Goal: Navigation & Orientation: Find specific page/section

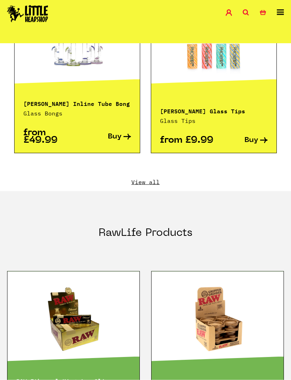
scroll to position [1188, 0]
click at [145, 178] on link "View all" at bounding box center [145, 182] width 276 height 8
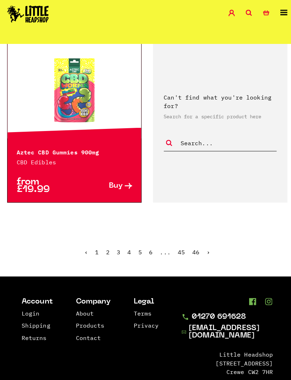
scroll to position [1941, 0]
click at [204, 246] on link "›" at bounding box center [206, 249] width 4 height 7
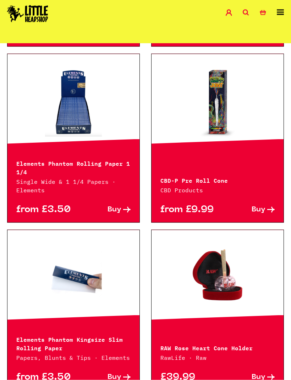
scroll to position [1521, 0]
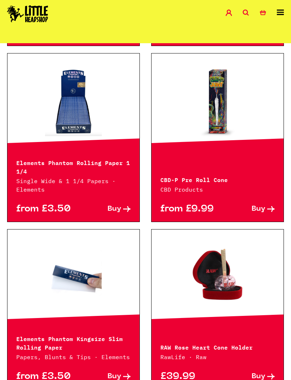
click at [197, 108] on link at bounding box center [217, 101] width 132 height 71
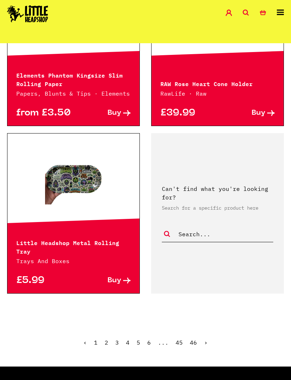
click at [204, 341] on link "›" at bounding box center [206, 342] width 4 height 7
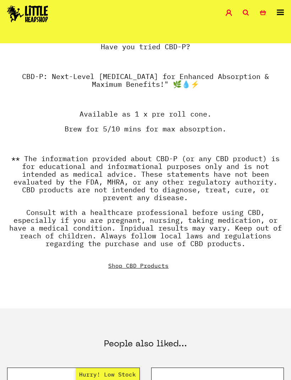
scroll to position [446, 0]
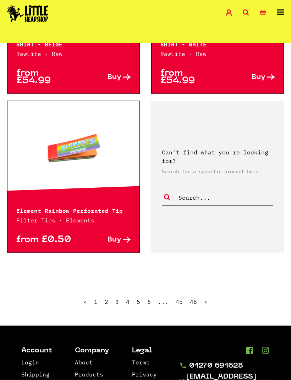
scroll to position [1865, 0]
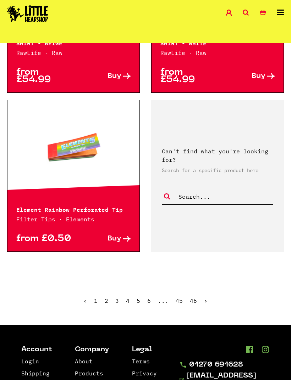
click at [204, 297] on link "›" at bounding box center [206, 300] width 4 height 7
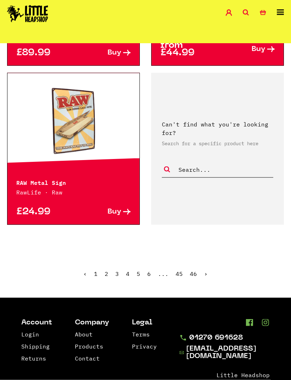
scroll to position [1880, 0]
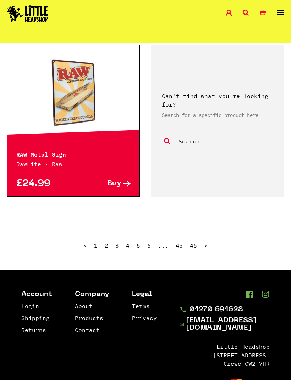
click at [204, 244] on link "›" at bounding box center [206, 245] width 4 height 7
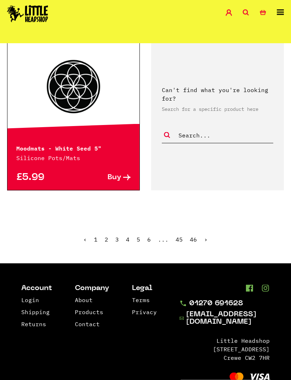
scroll to position [1903, 0]
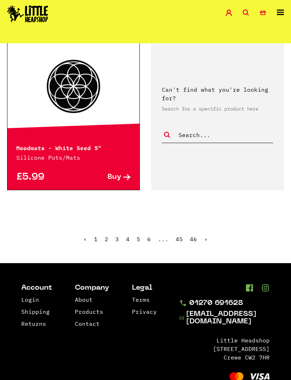
click at [204, 243] on link "›" at bounding box center [206, 239] width 4 height 7
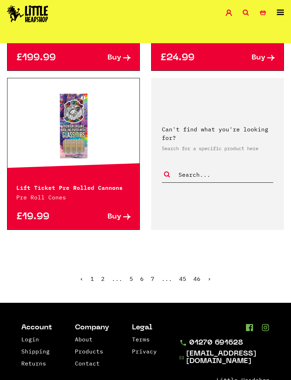
scroll to position [1874, 0]
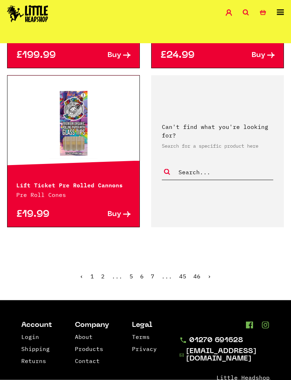
click at [209, 273] on link "›" at bounding box center [209, 276] width 4 height 7
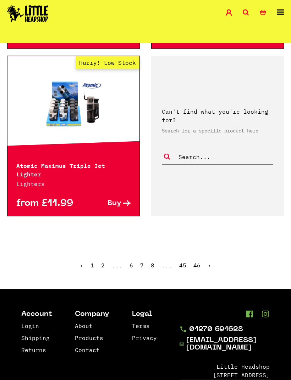
scroll to position [1876, 0]
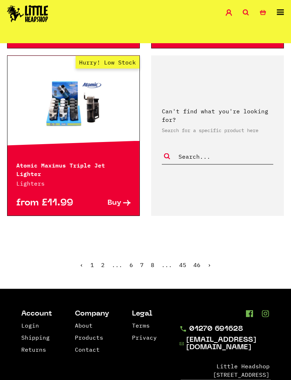
click at [208, 262] on link "›" at bounding box center [209, 265] width 4 height 7
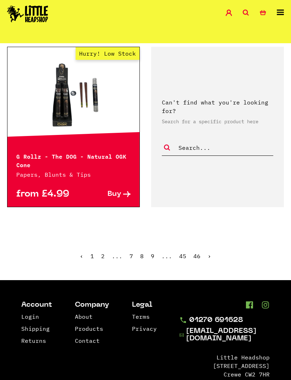
scroll to position [1897, 0]
